Goal: Information Seeking & Learning: Learn about a topic

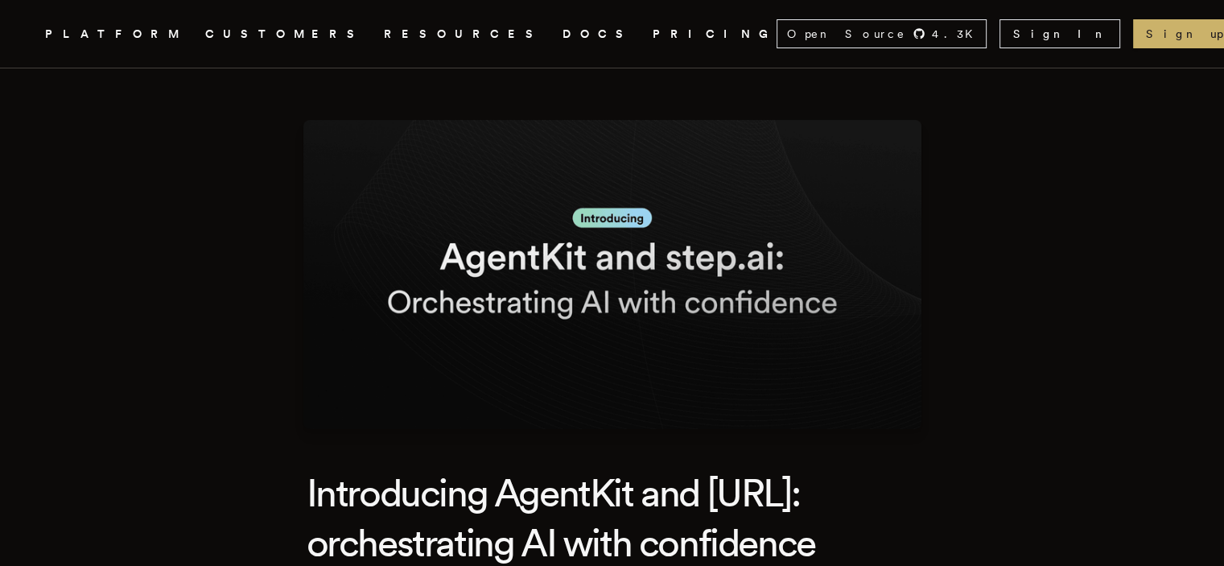
click at [562, 28] on link "DOCS" at bounding box center [597, 34] width 71 height 20
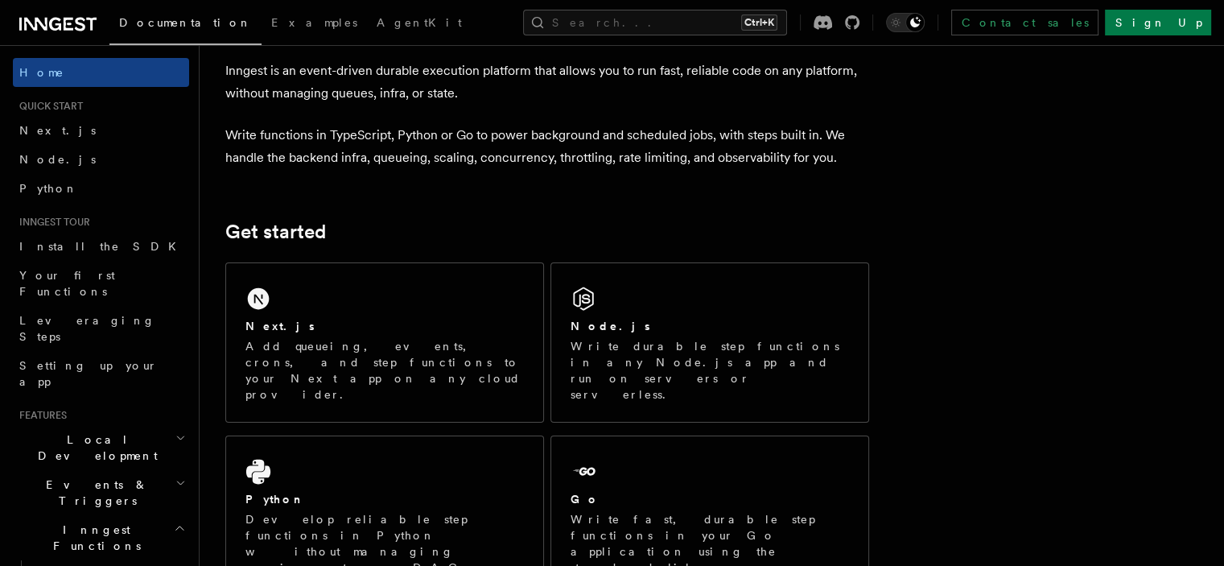
scroll to position [76, 0]
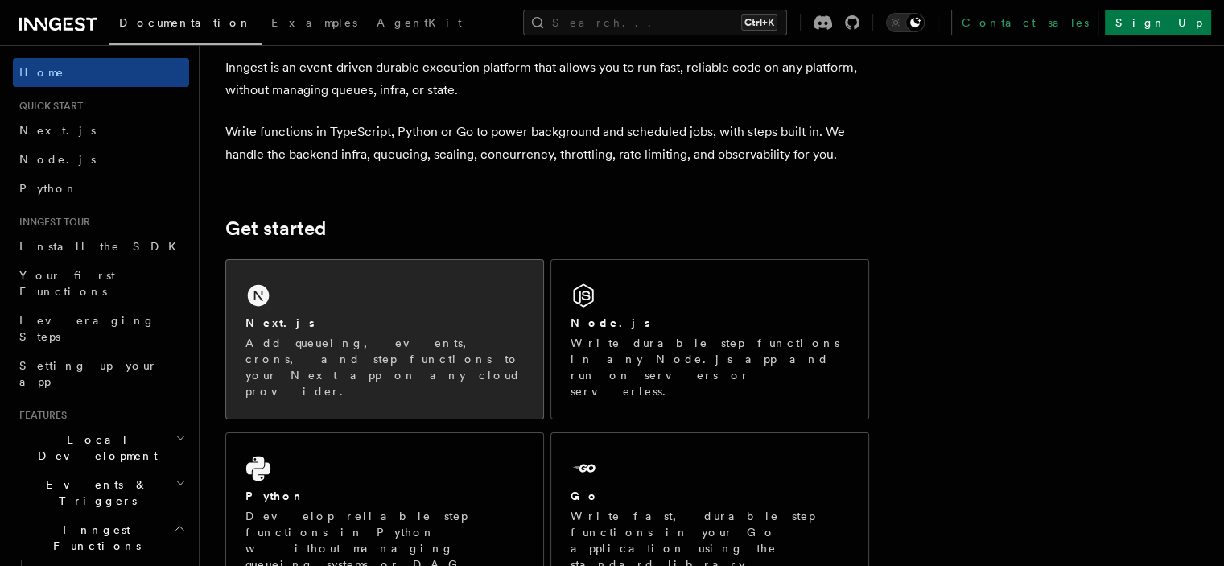
click at [430, 316] on div "Next.js" at bounding box center [384, 323] width 278 height 17
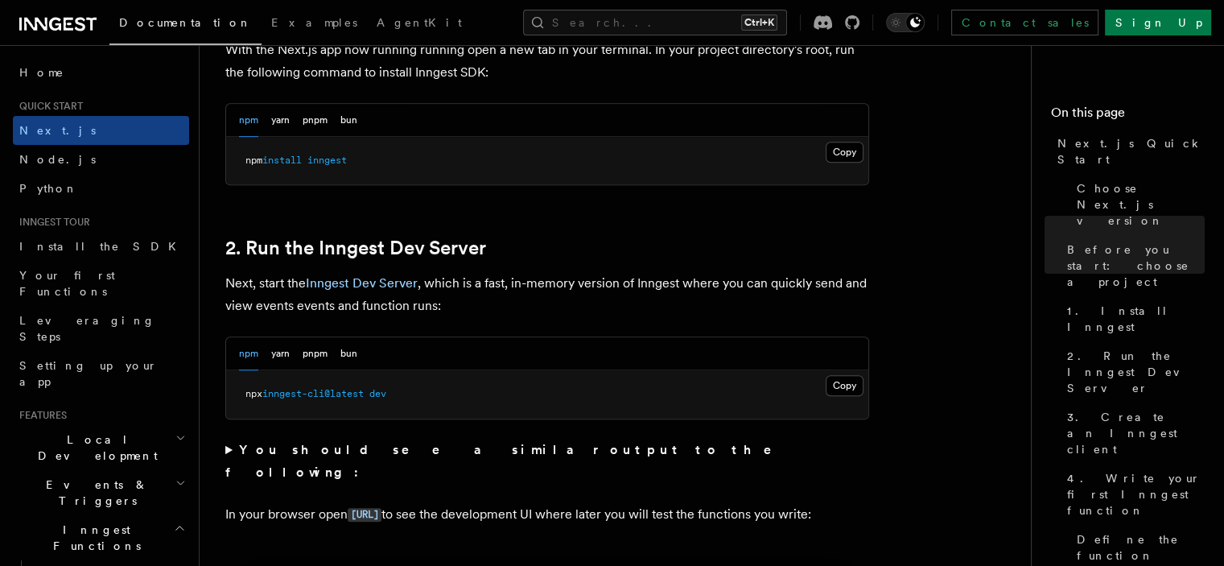
scroll to position [955, 0]
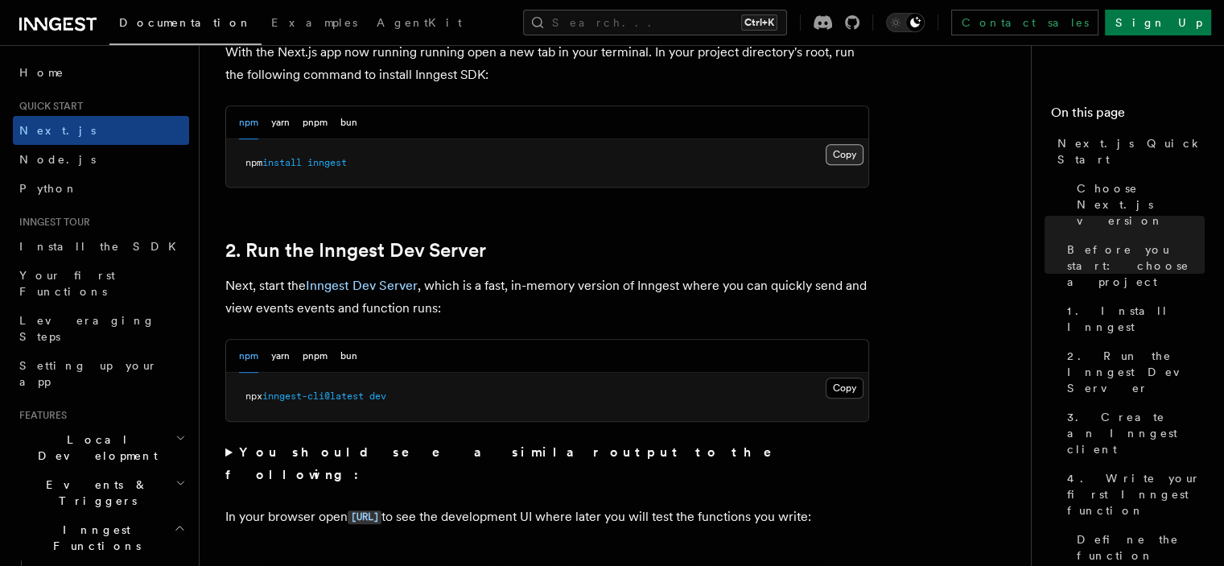
click at [850, 157] on button "Copy Copied" at bounding box center [844, 154] width 38 height 21
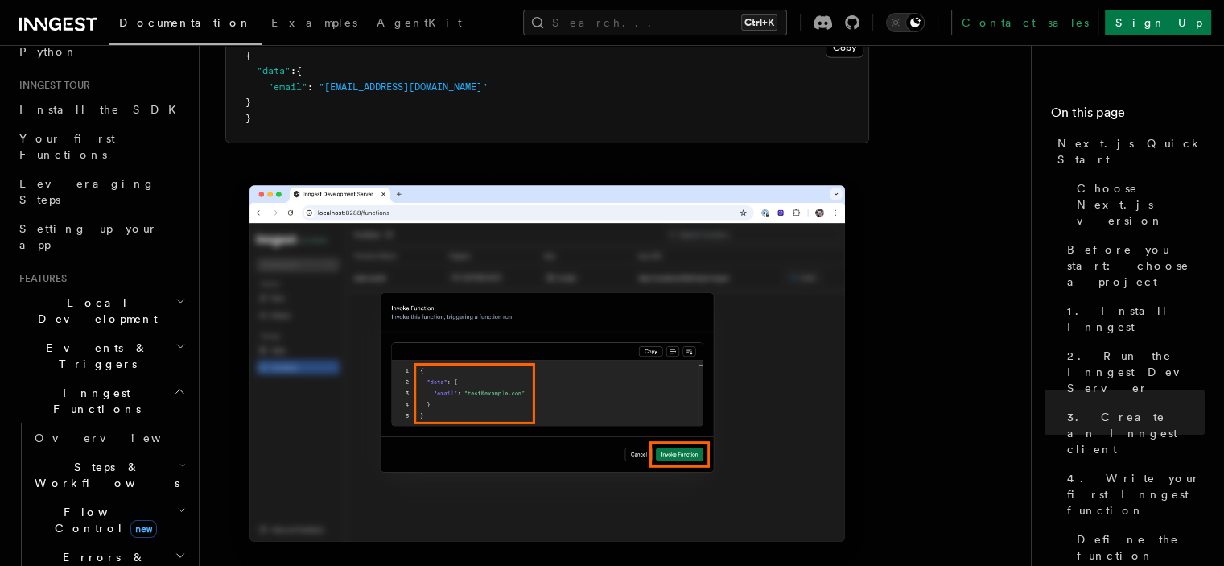
scroll to position [141, 0]
click at [175, 290] on icon "button" at bounding box center [180, 296] width 10 height 13
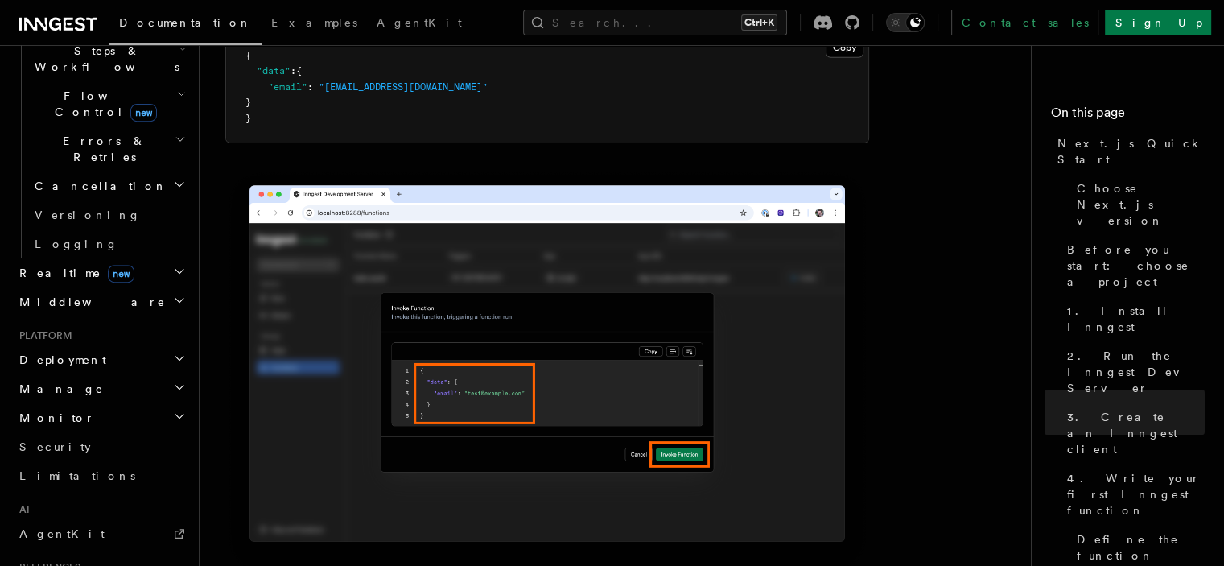
scroll to position [700, 0]
click at [138, 517] on link "AgentKit" at bounding box center [101, 531] width 176 height 29
